Goal: Transaction & Acquisition: Purchase product/service

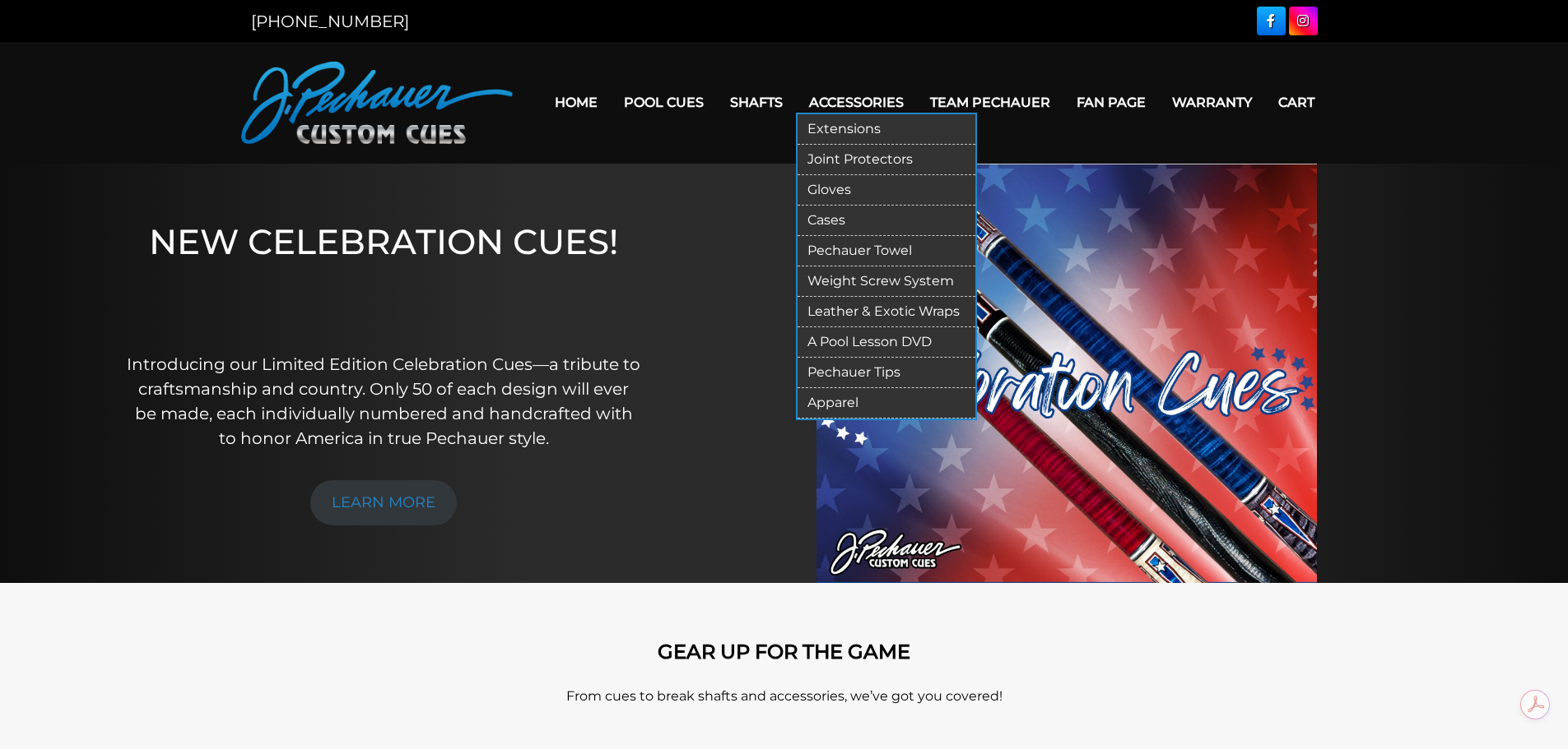
click at [862, 371] on link "Pechauer Tips" at bounding box center [886, 372] width 178 height 31
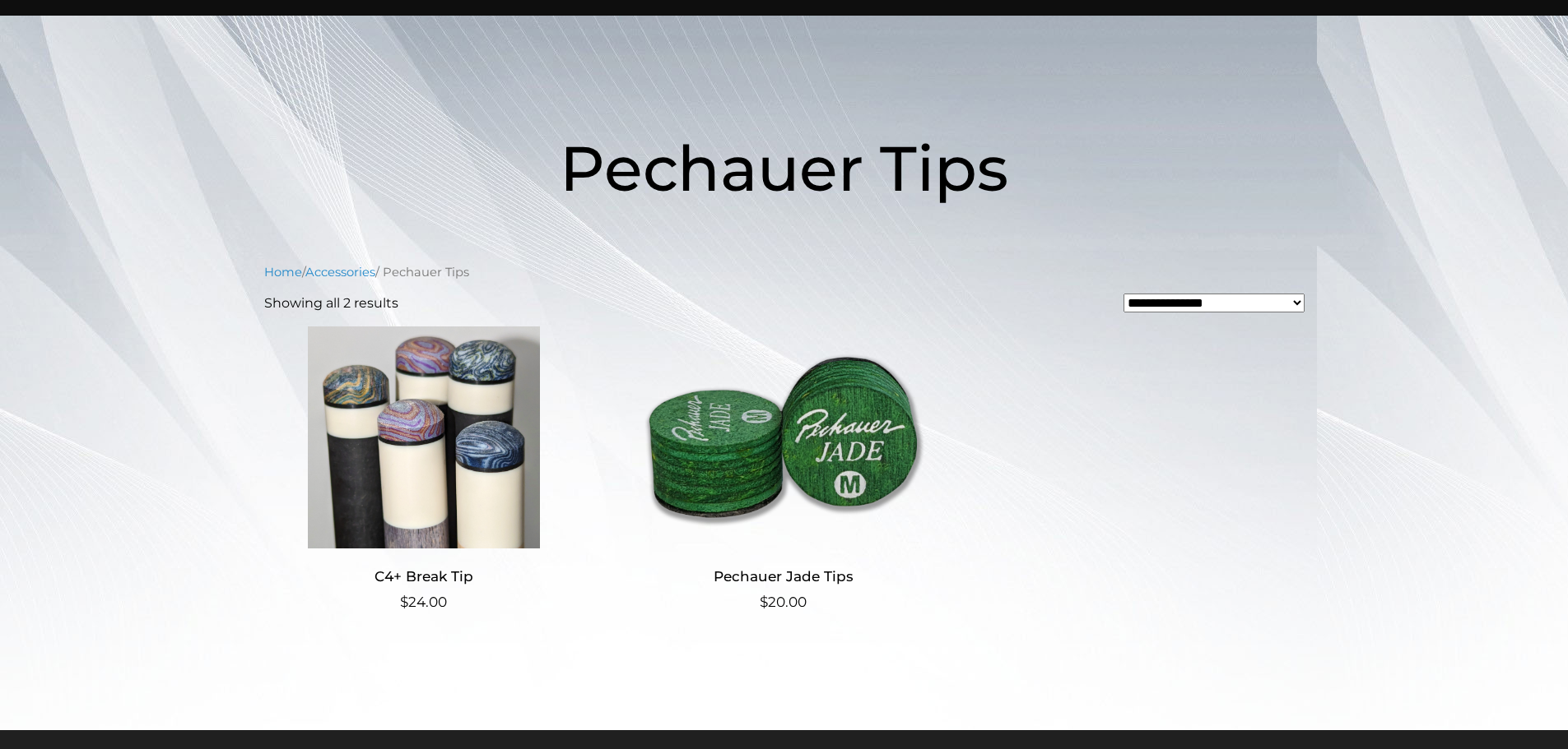
scroll to position [141, 0]
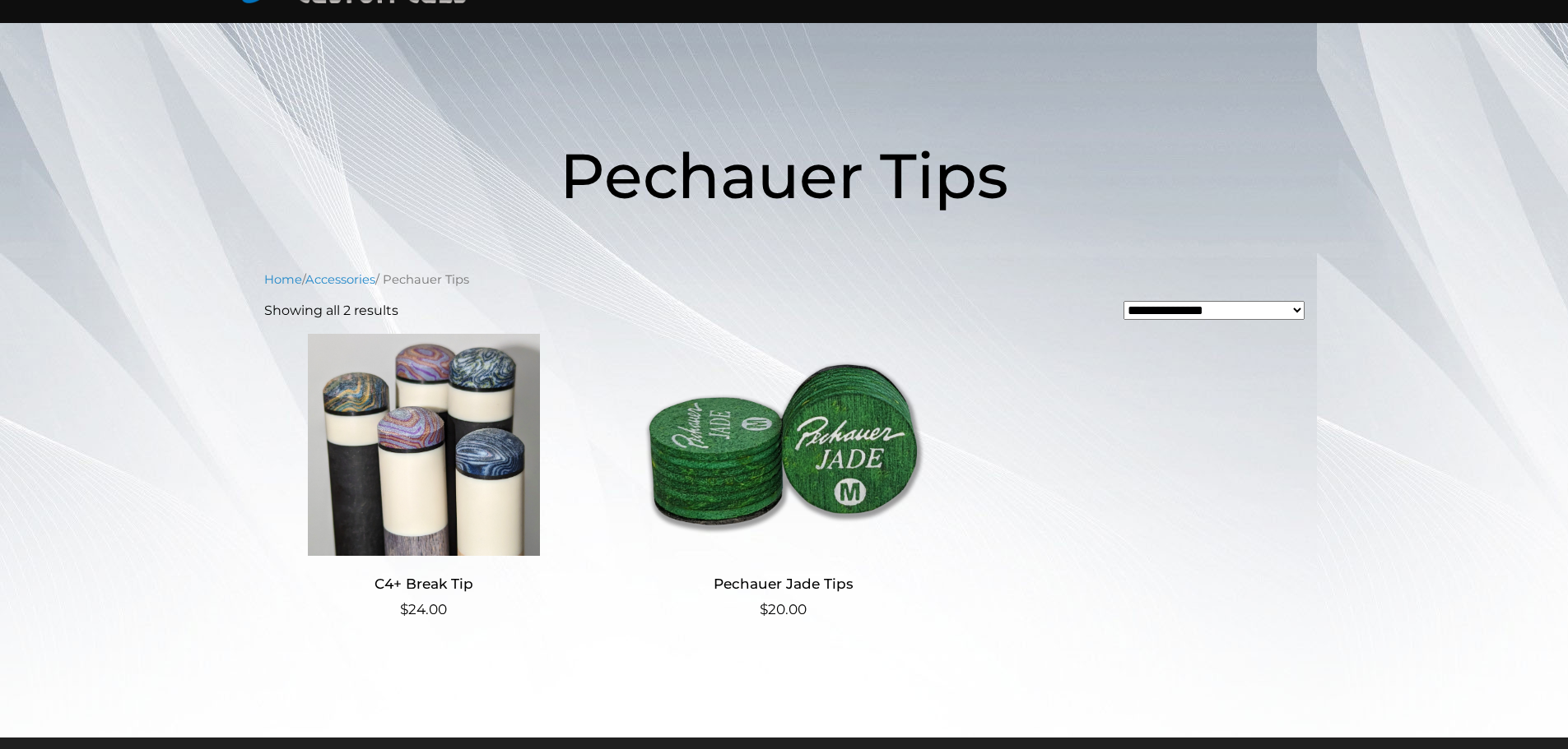
click at [890, 459] on img at bounding box center [783, 445] width 320 height 223
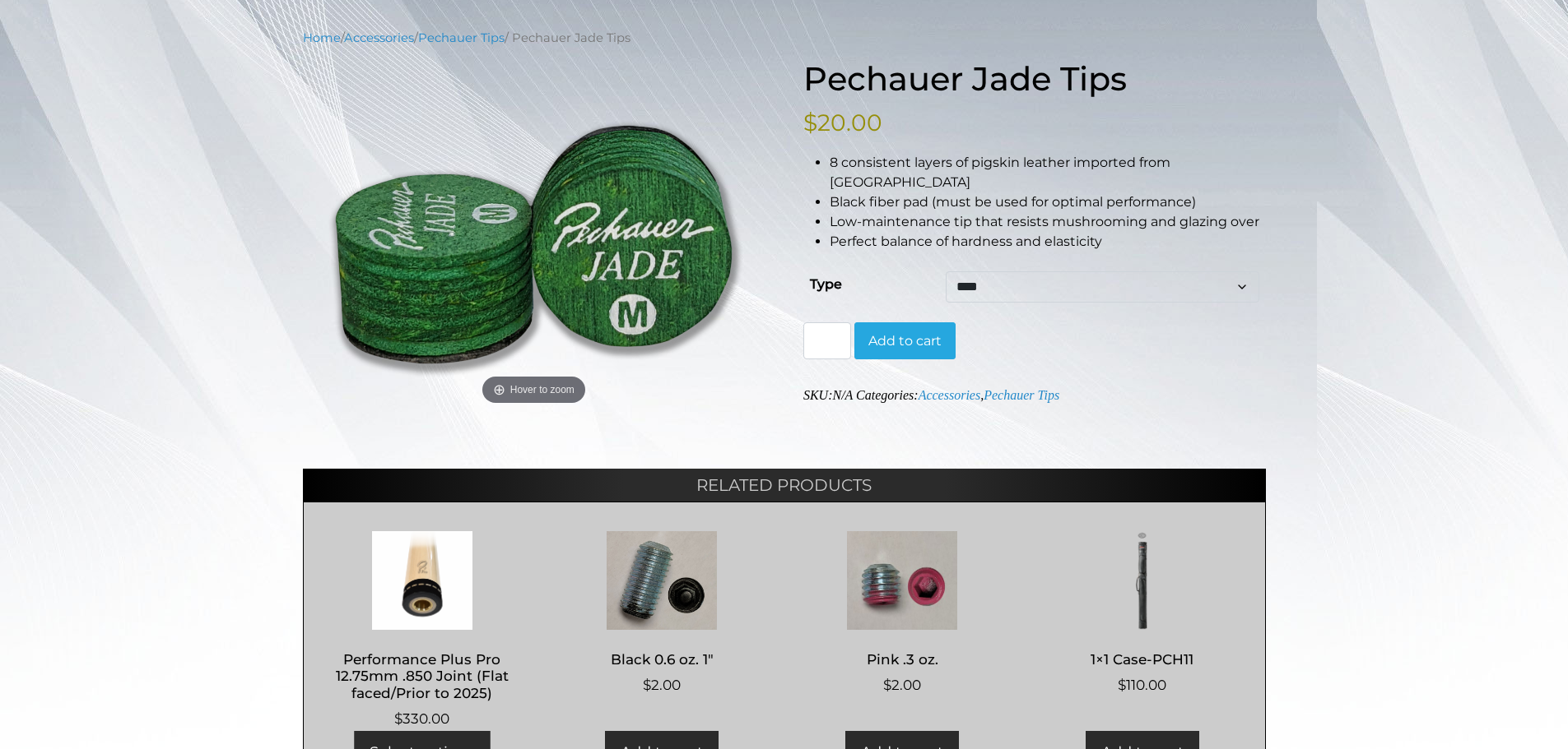
scroll to position [190, 0]
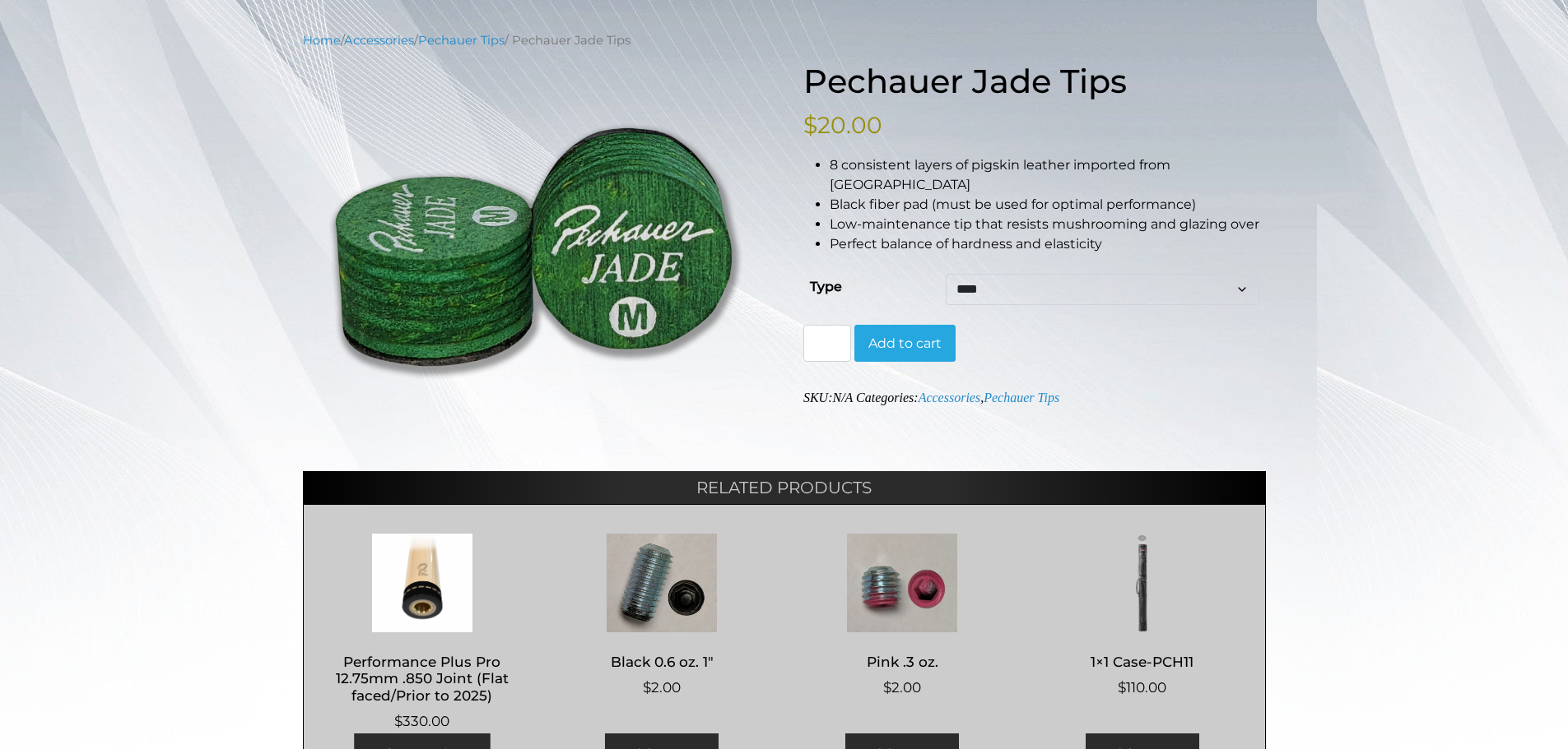
click at [995, 276] on select "**** ****** ****" at bounding box center [1102, 290] width 313 height 32
click at [946, 274] on select "**** ****** ****" at bounding box center [1102, 290] width 313 height 32
select select "******"
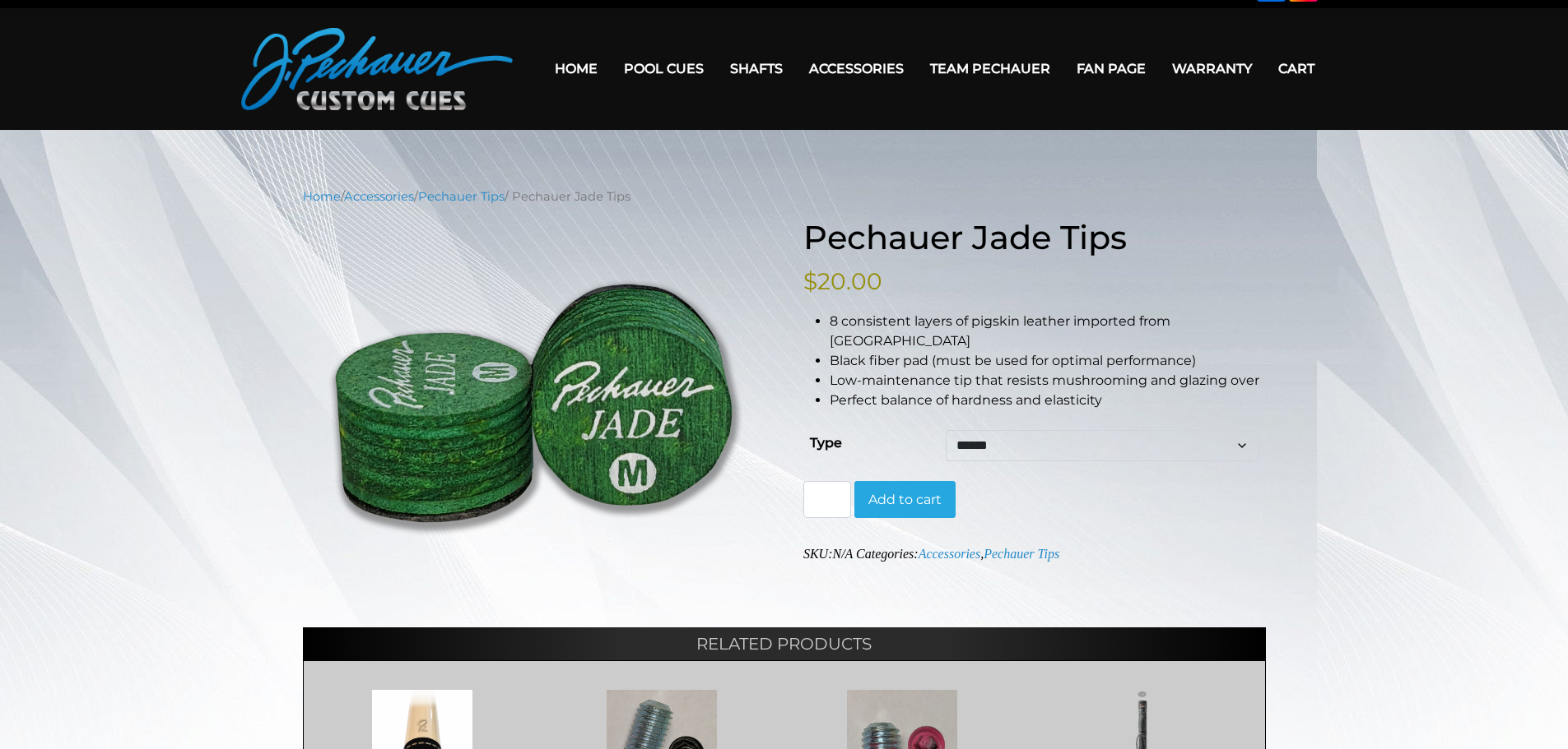
scroll to position [0, 0]
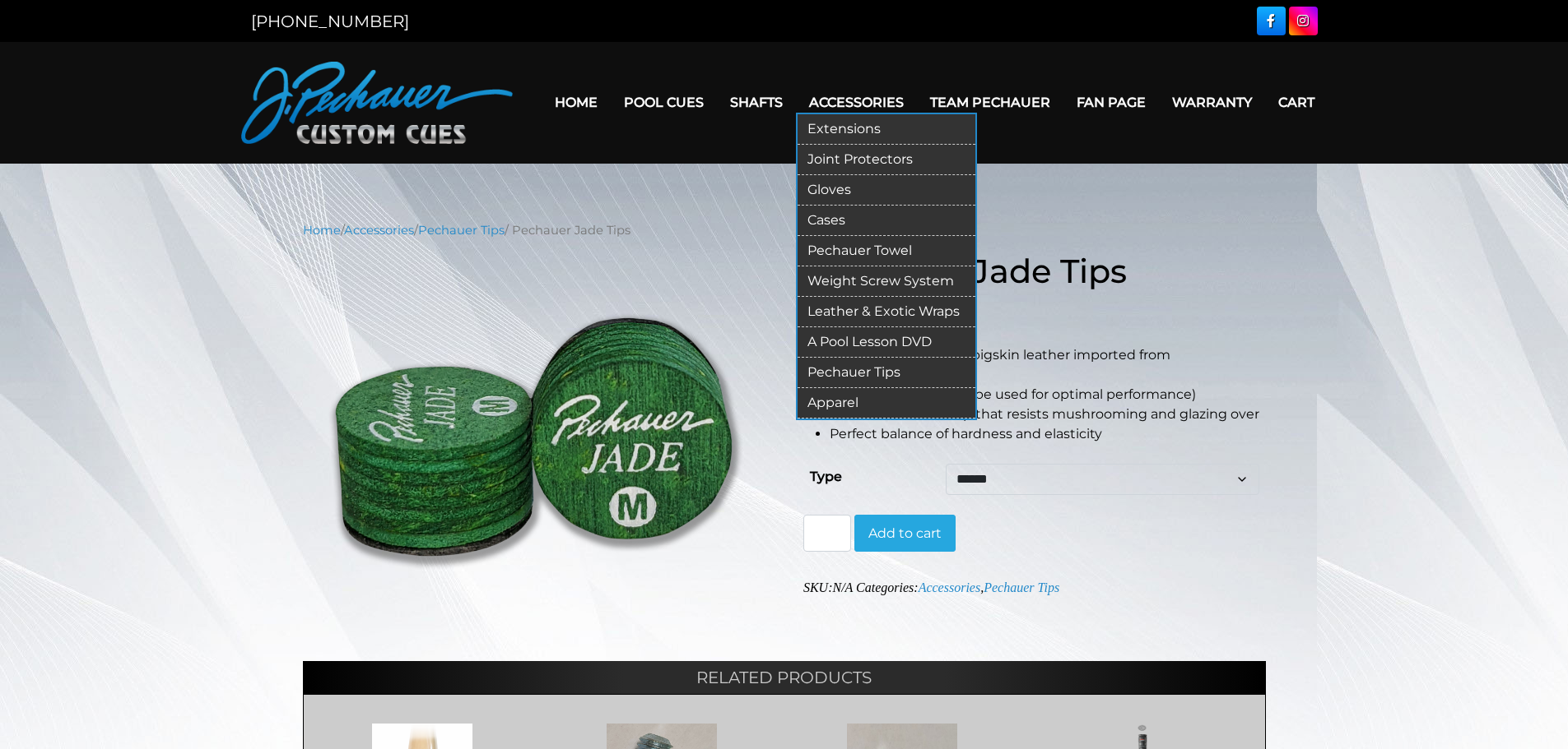
click at [873, 97] on link "Accessories" at bounding box center [856, 102] width 121 height 42
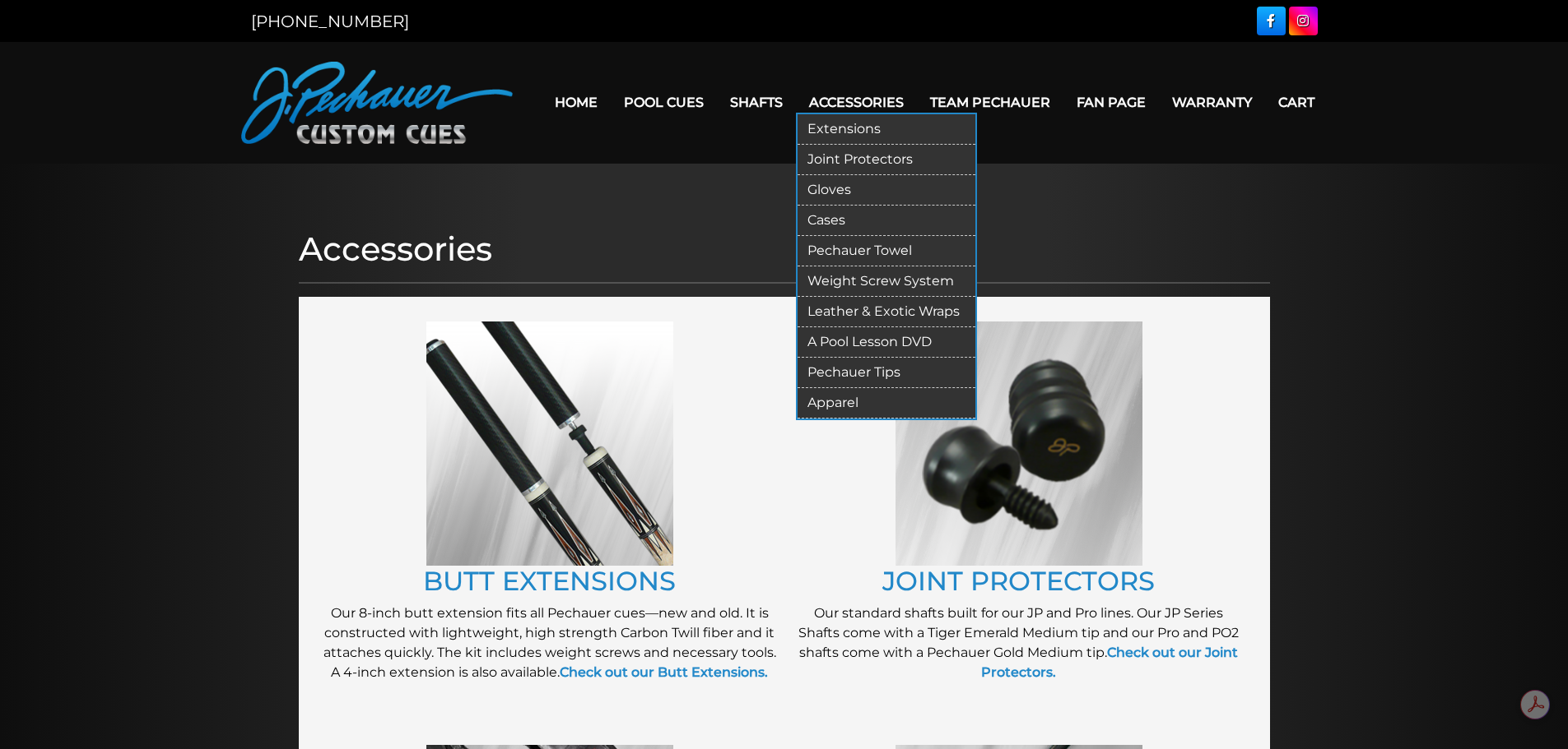
click at [889, 371] on link "Pechauer Tips" at bounding box center [886, 372] width 178 height 31
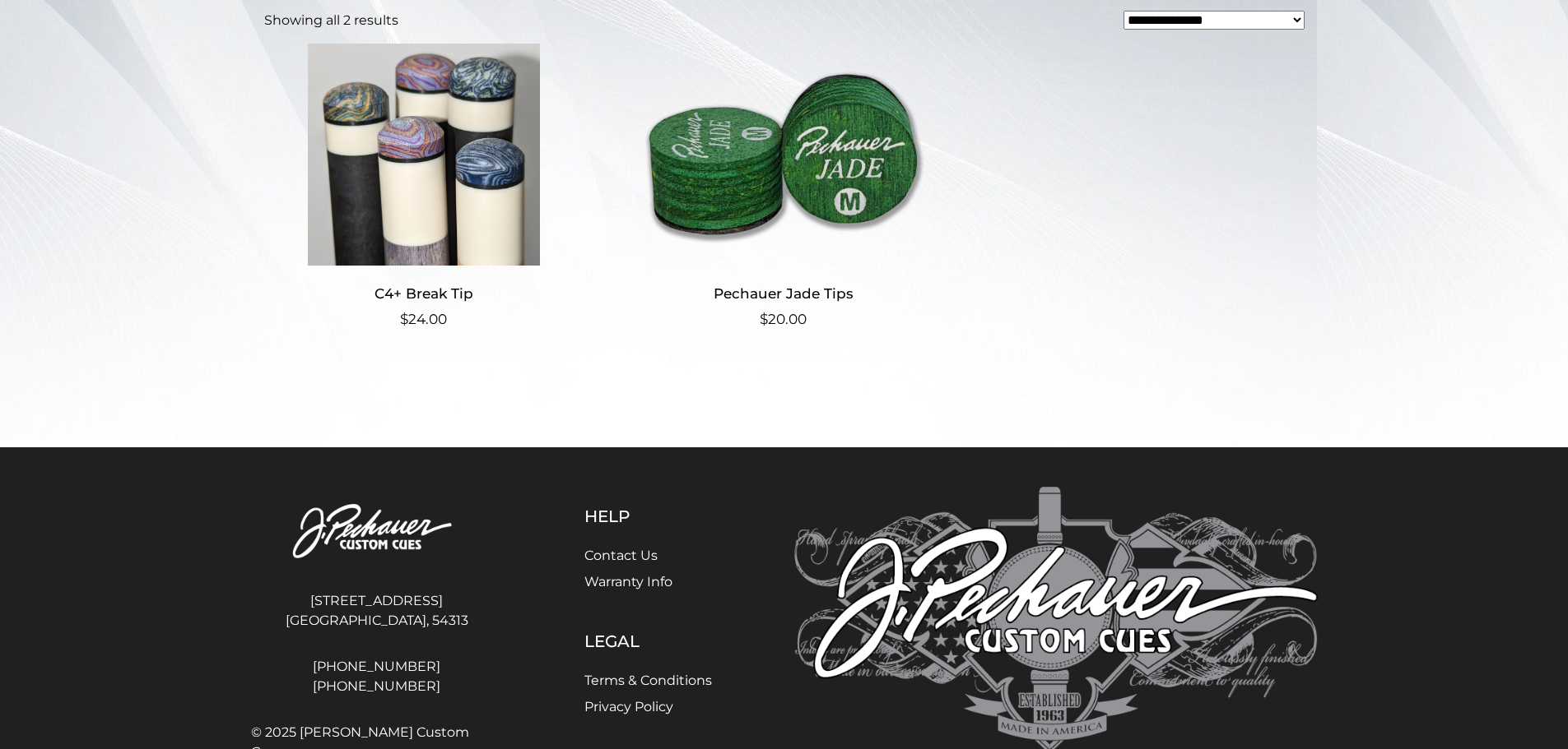
scroll to position [437, 0]
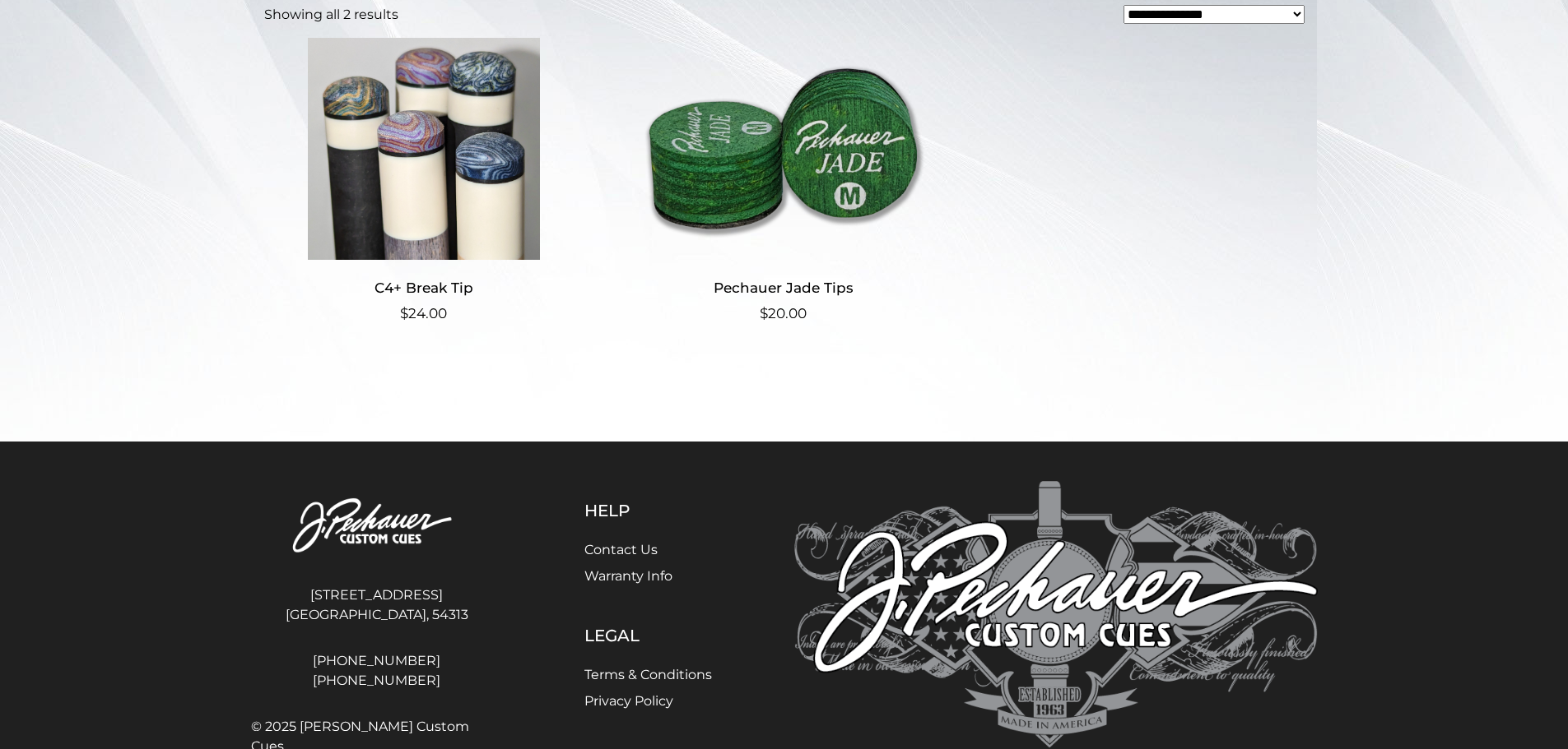
click at [450, 201] on img at bounding box center [423, 149] width 320 height 223
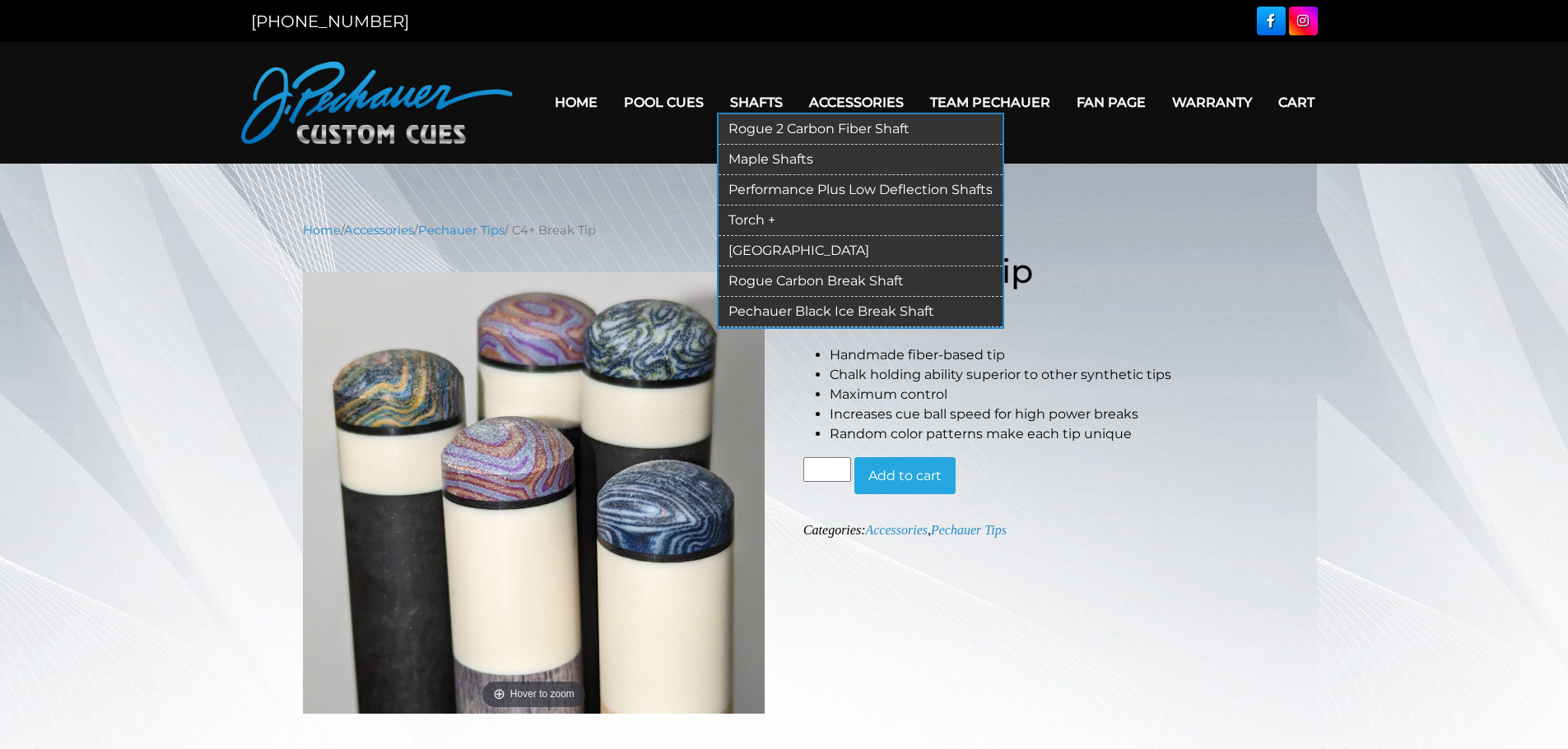
click at [761, 108] on link "Shafts" at bounding box center [756, 102] width 79 height 42
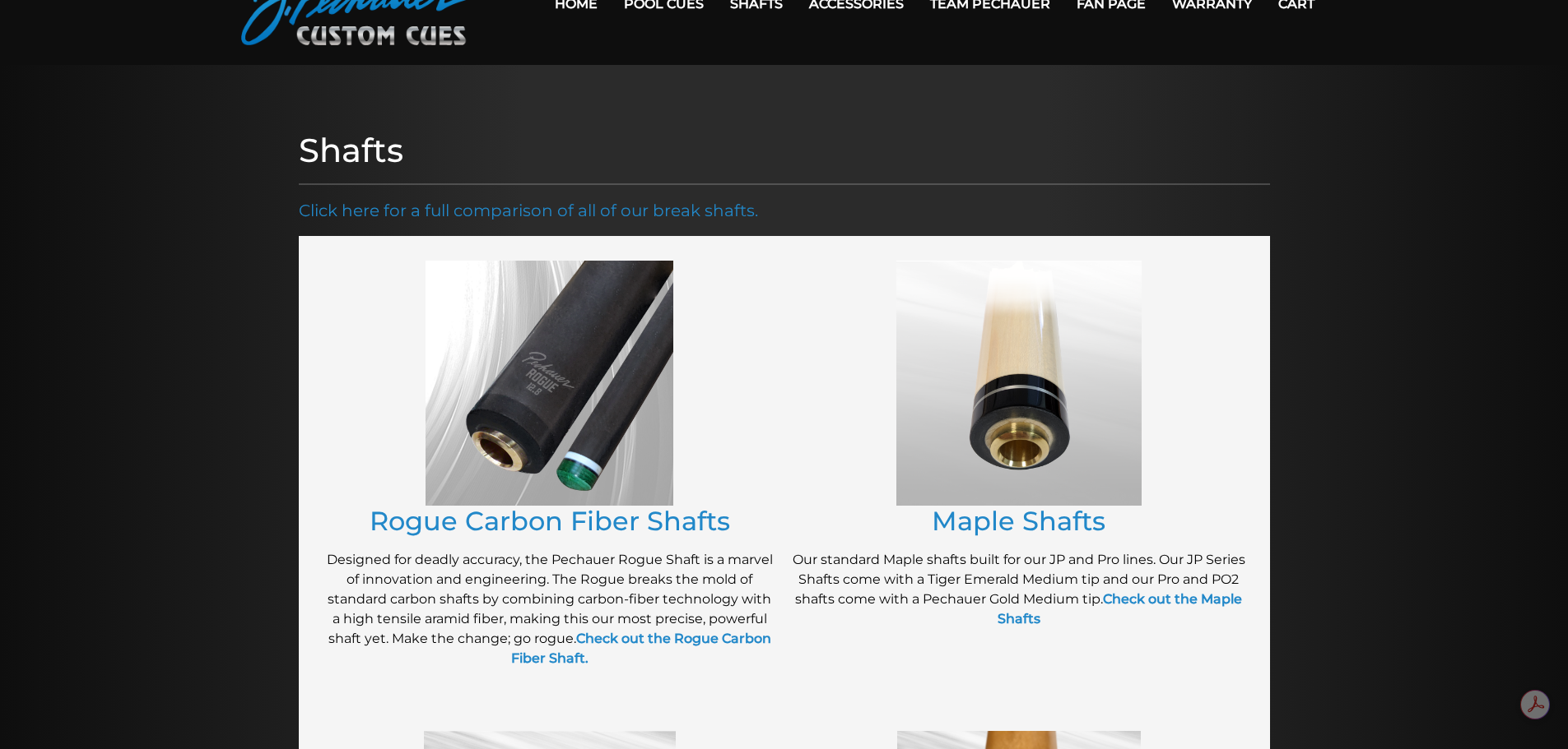
scroll to position [95, 0]
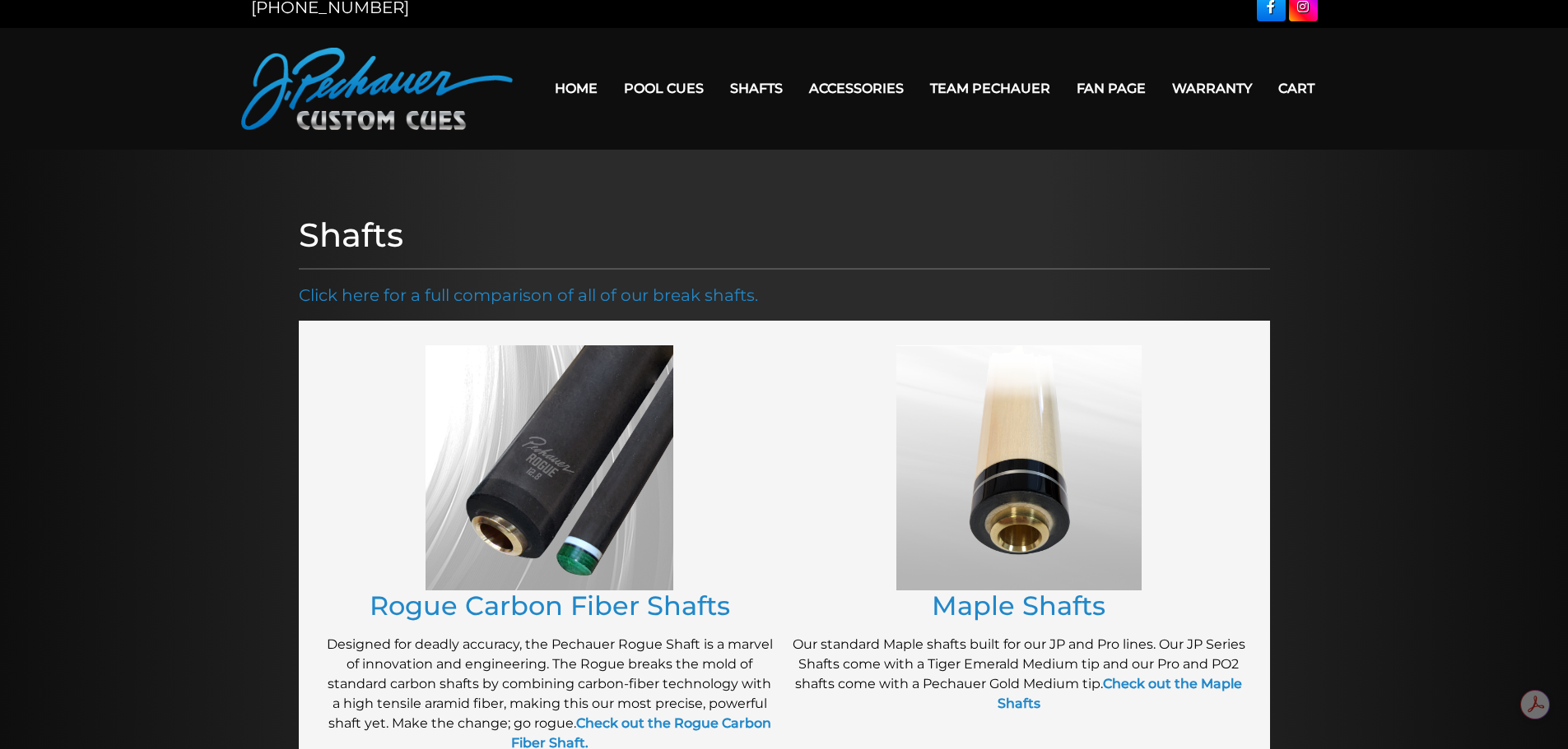
click at [644, 375] on img at bounding box center [549, 468] width 248 height 245
click at [520, 614] on link "Rogue Carbon Fiber Shafts" at bounding box center [550, 606] width 360 height 32
